Goal: Information Seeking & Learning: Learn about a topic

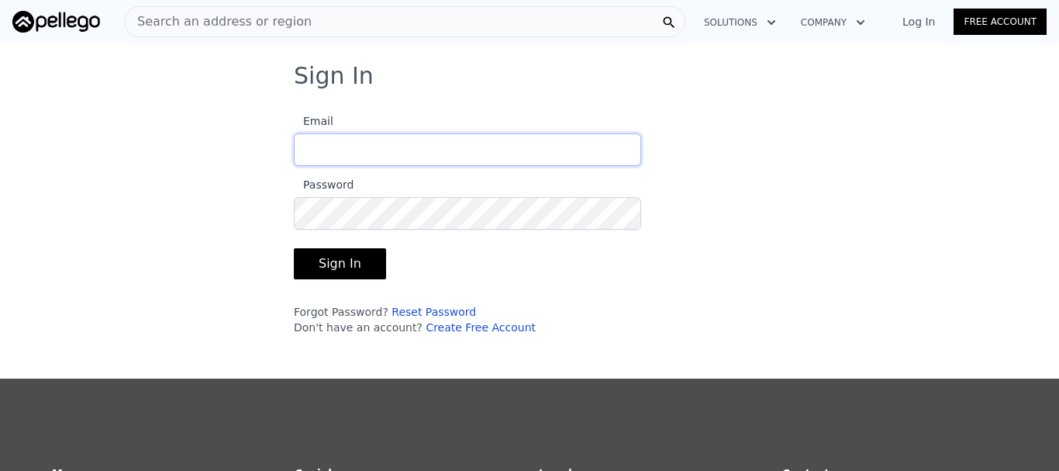
click at [436, 149] on input "Email" at bounding box center [467, 149] width 347 height 33
type input "[EMAIL_ADDRESS][DOMAIN_NAME]"
click at [294, 248] on button "Sign In" at bounding box center [340, 263] width 92 height 31
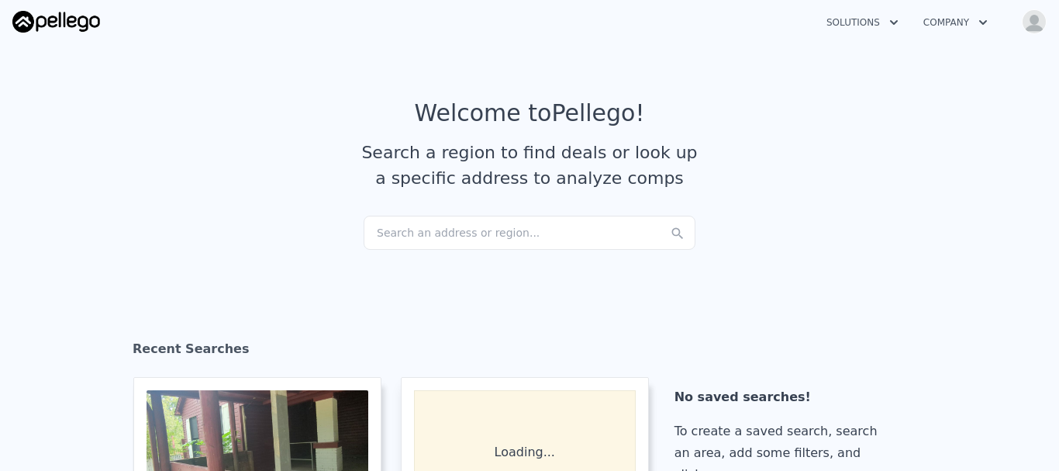
checkbox input "true"
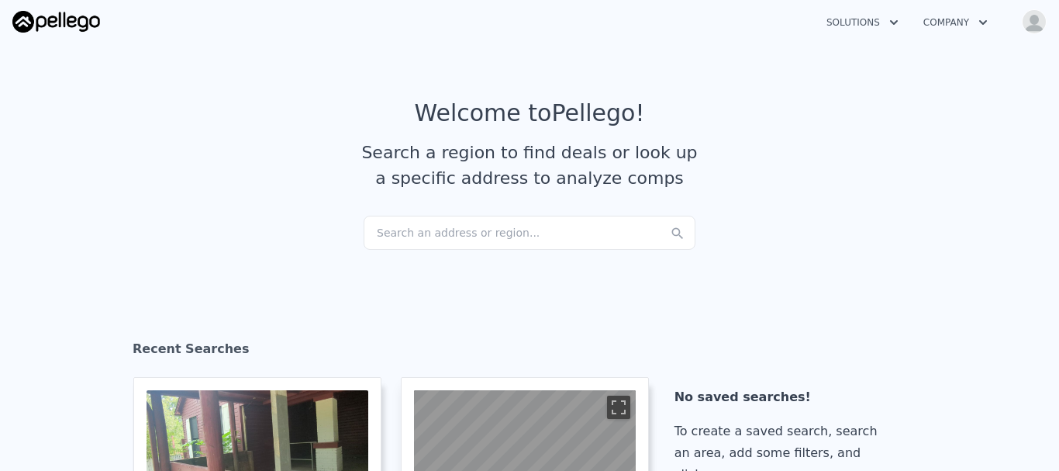
click at [434, 234] on div "Search an address or region..." at bounding box center [530, 233] width 332 height 34
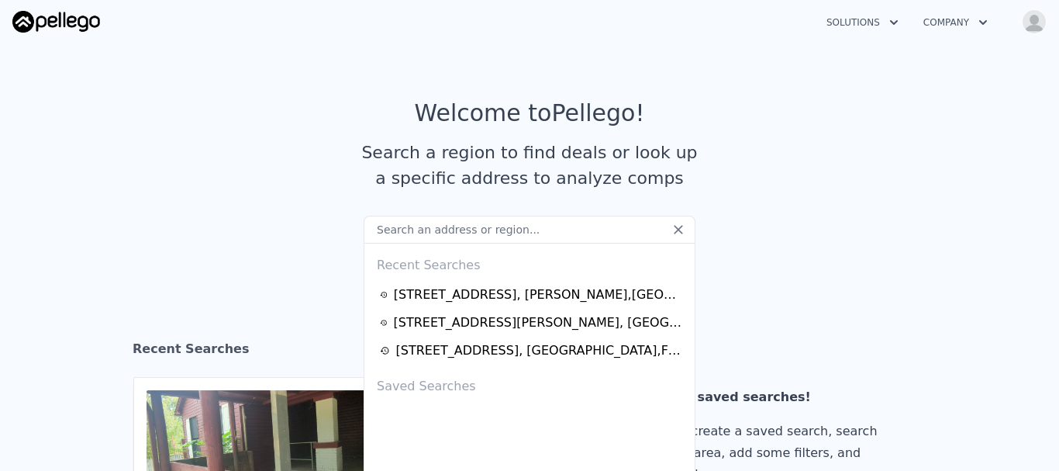
click at [434, 234] on input "text" at bounding box center [530, 230] width 332 height 28
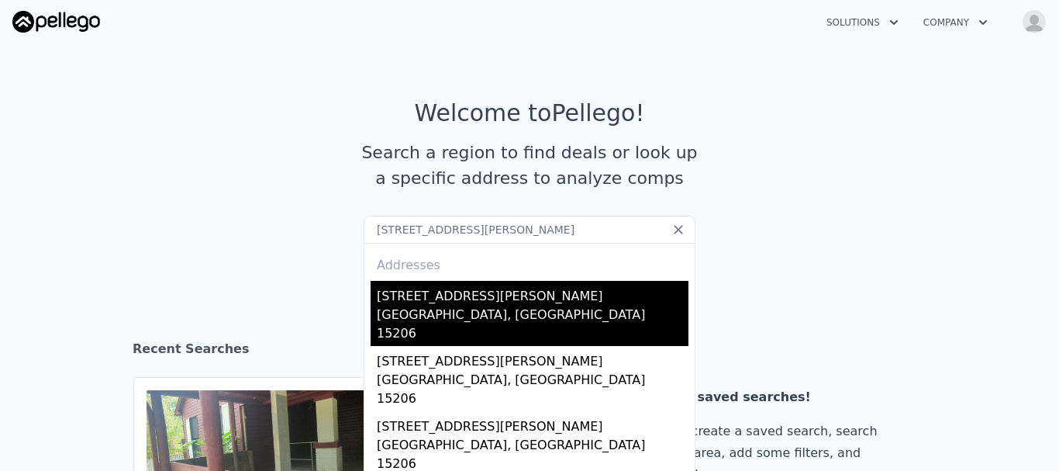
type input "[STREET_ADDRESS][PERSON_NAME]"
click at [454, 292] on div "[STREET_ADDRESS][PERSON_NAME]" at bounding box center [533, 293] width 312 height 25
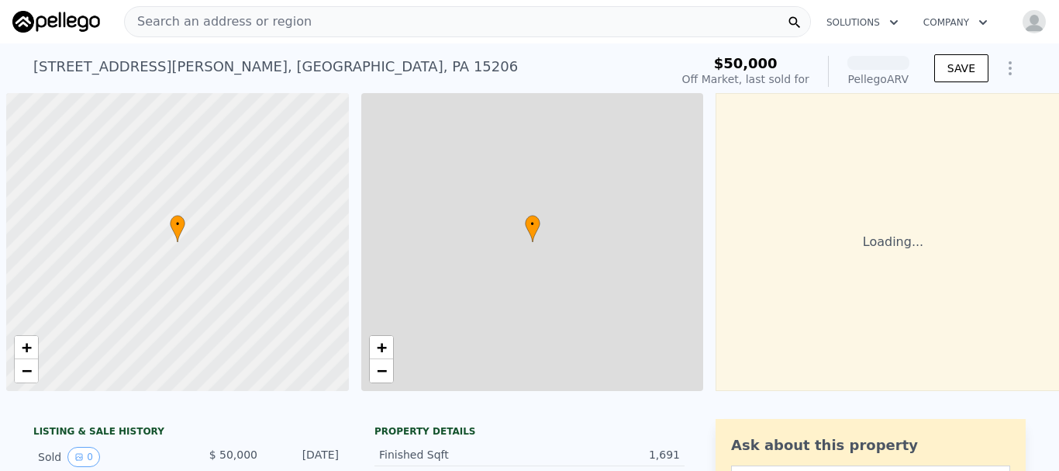
scroll to position [0, 6]
